Goal: Learn about a topic

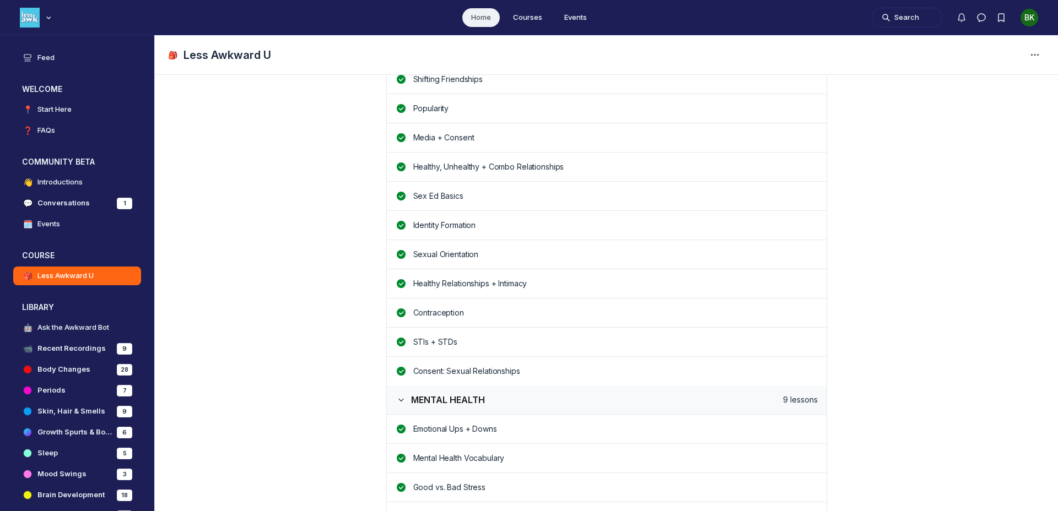
scroll to position [1411, 0]
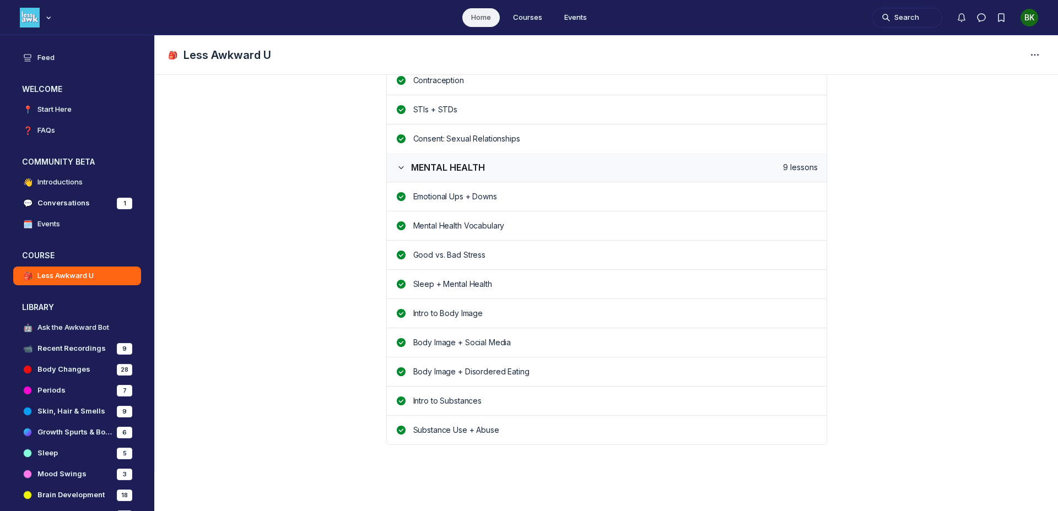
click at [518, 421] on link "Substance Use + Abuse" at bounding box center [607, 429] width 440 height 29
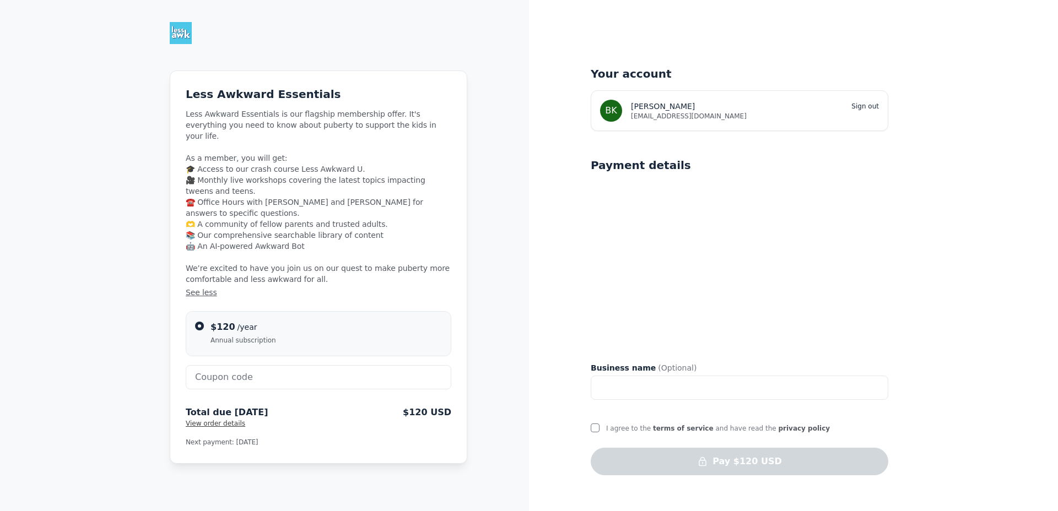
click at [148, 151] on div "Less Awkward Essentials Less Awkward Essentials is our flagship membership offe…" at bounding box center [264, 255] width 529 height 511
click at [183, 32] on img at bounding box center [181, 33] width 22 height 22
